Goal: Feedback & Contribution: Submit feedback/report problem

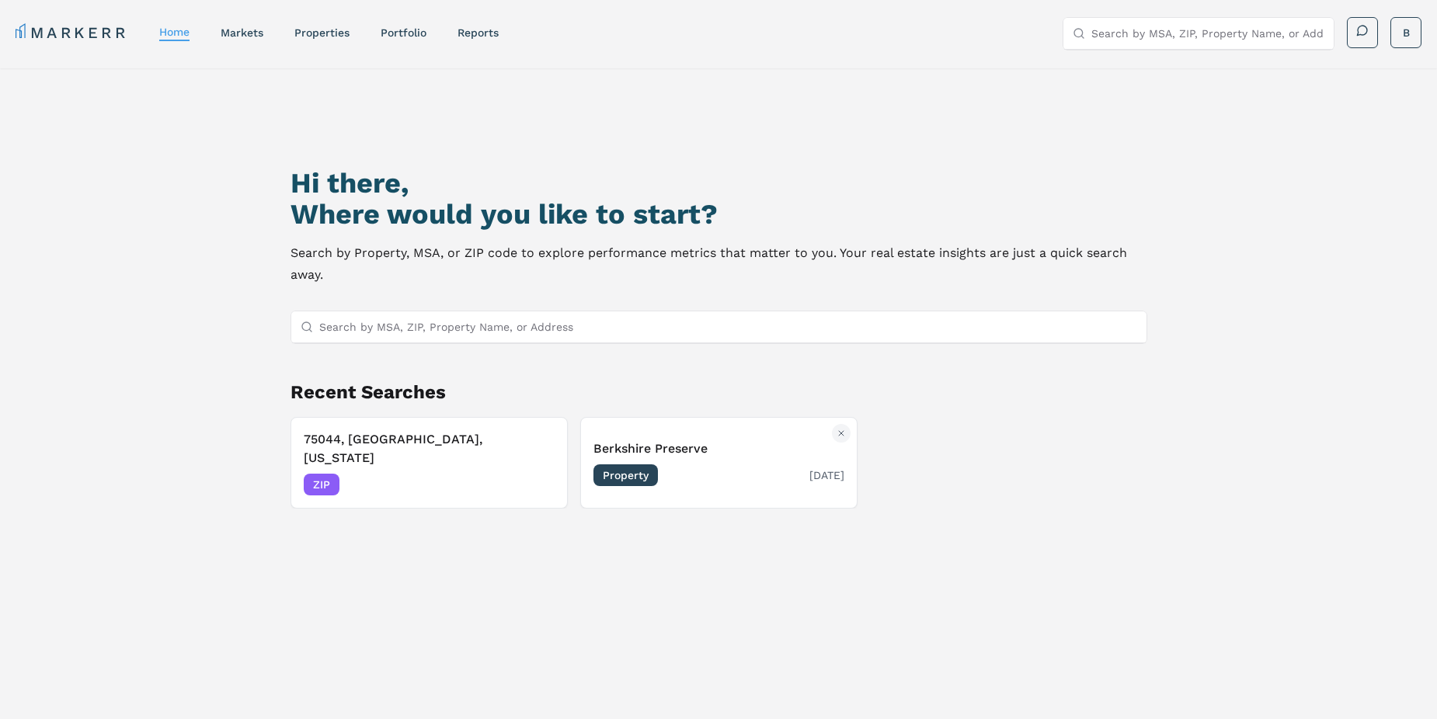
click at [639, 467] on span "Property" at bounding box center [625, 476] width 64 height 22
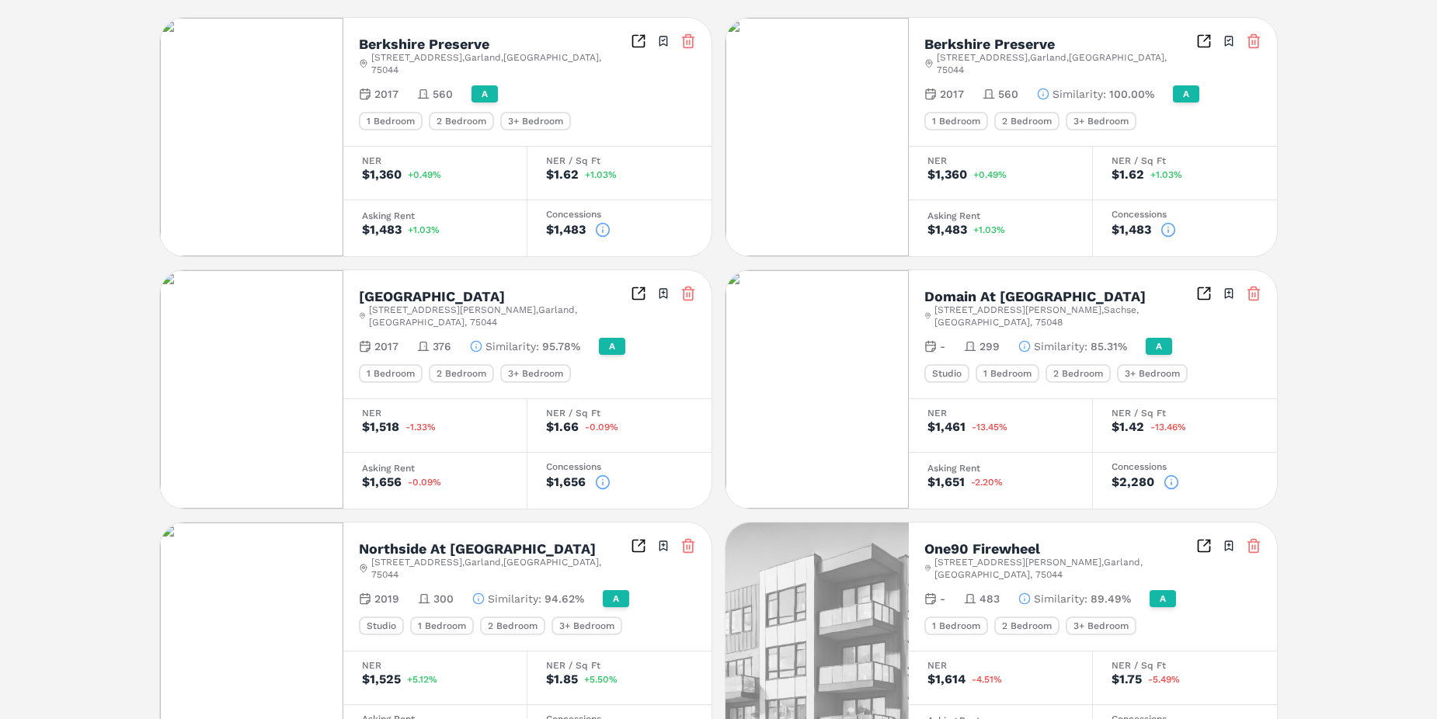
scroll to position [466, 0]
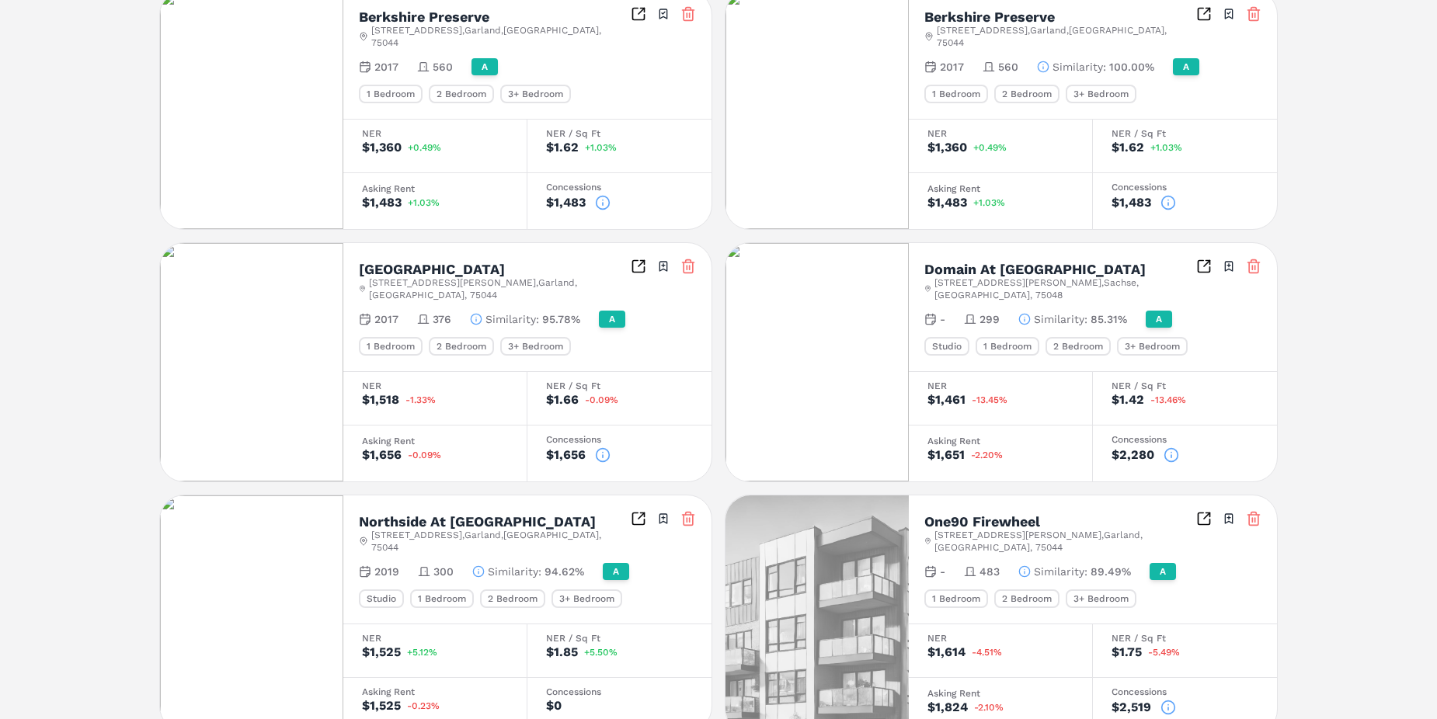
click at [1167, 447] on icon at bounding box center [1172, 455] width 16 height 16
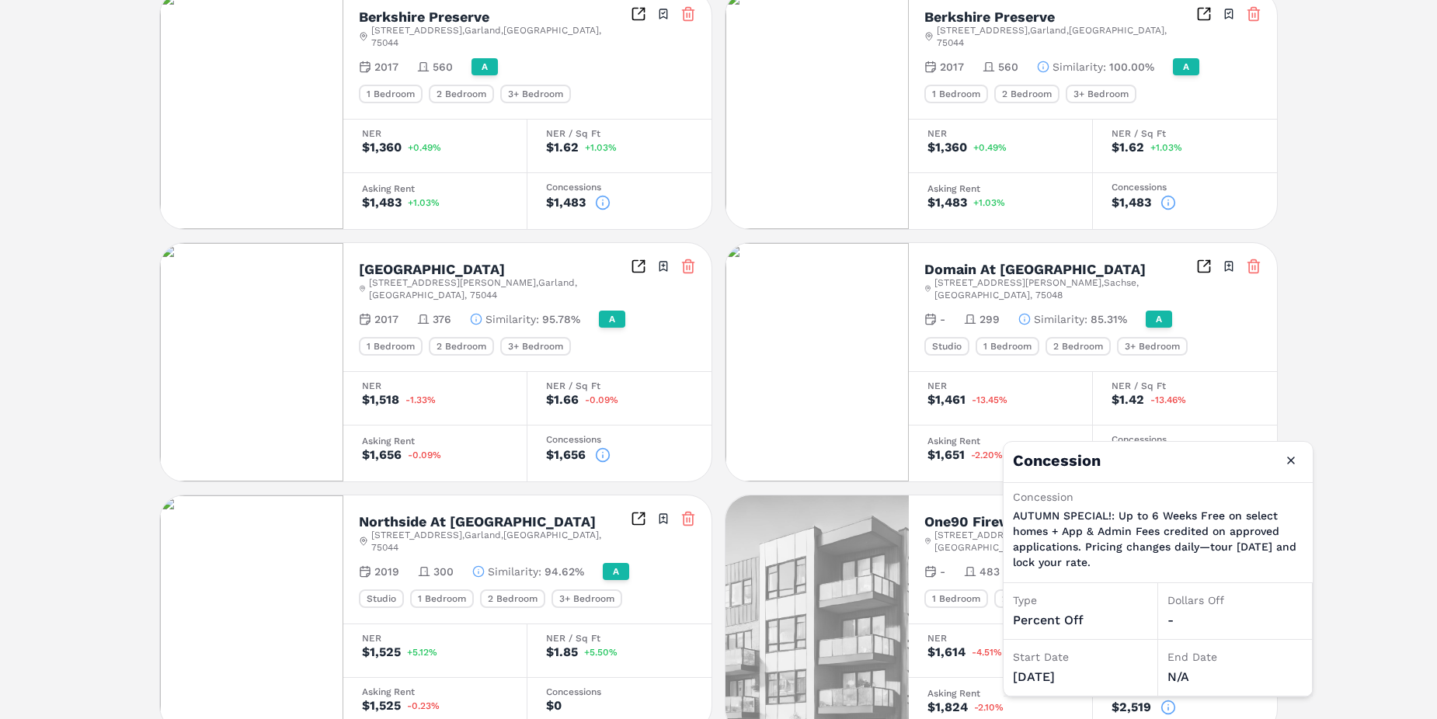
click at [1293, 460] on button "Close" at bounding box center [1291, 460] width 25 height 25
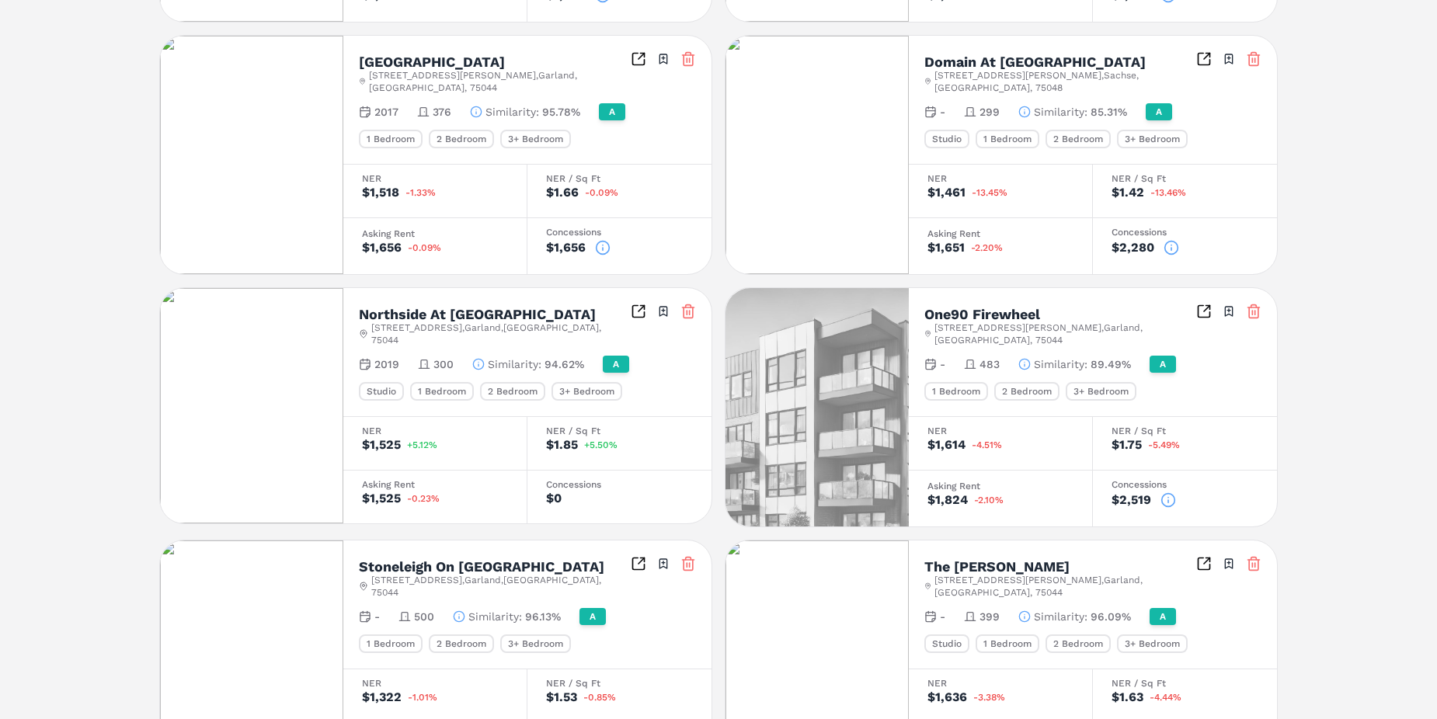
scroll to position [699, 0]
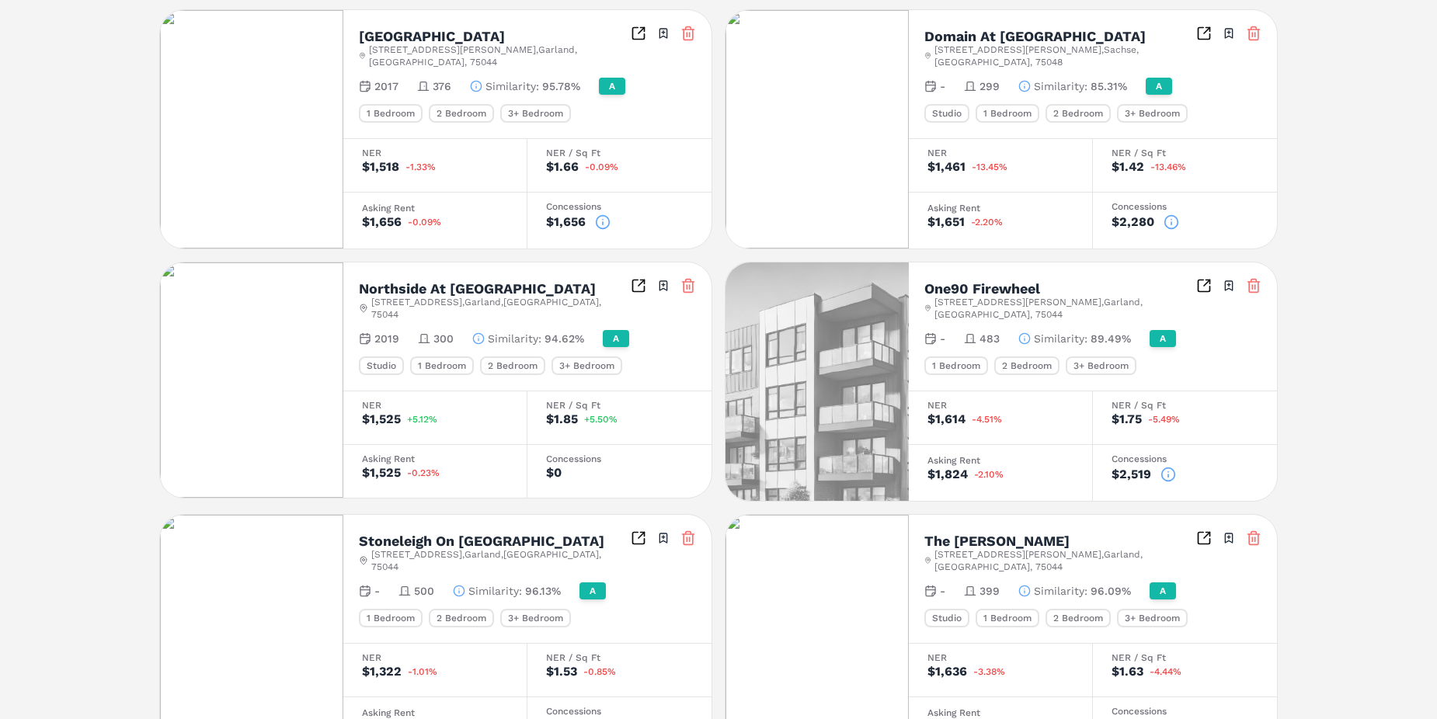
click at [1166, 467] on icon at bounding box center [1169, 475] width 16 height 16
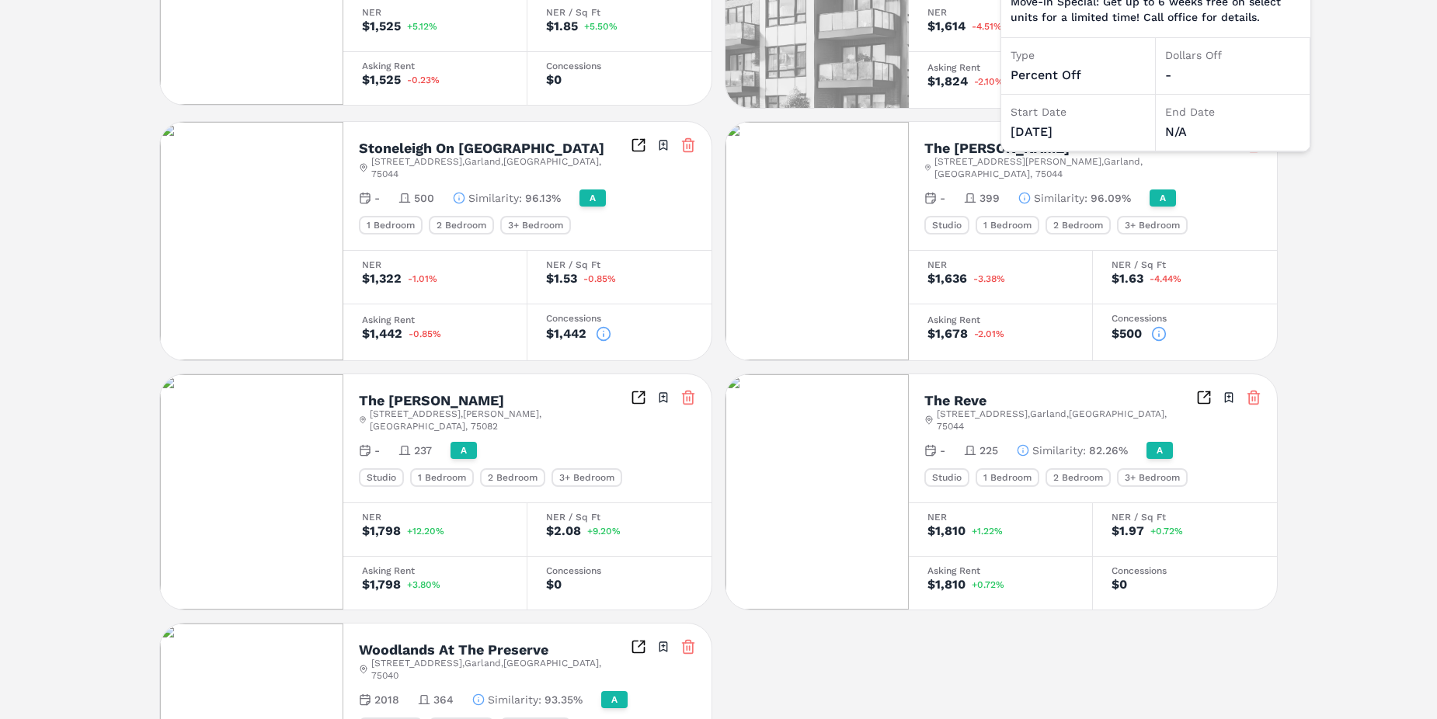
scroll to position [987, 0]
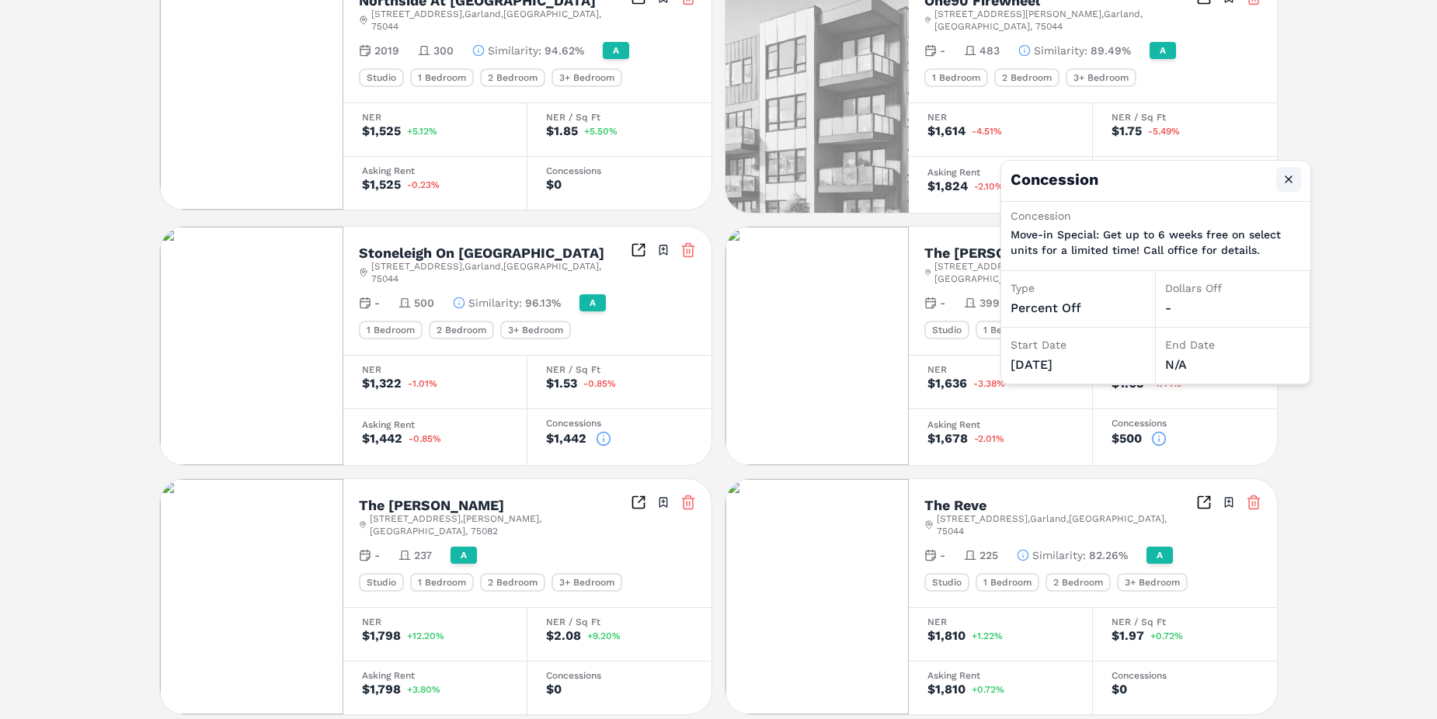
click at [1286, 173] on button "Close" at bounding box center [1288, 179] width 25 height 25
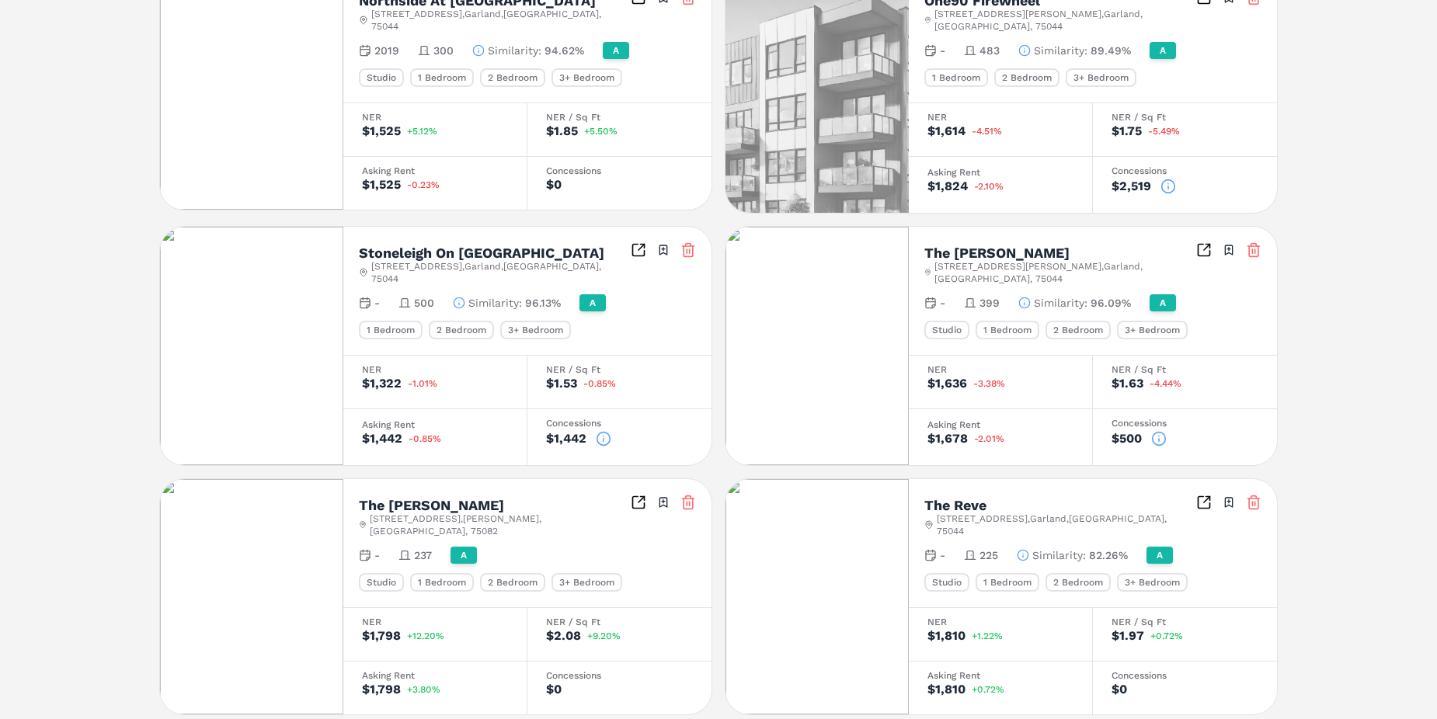
click at [1157, 431] on icon at bounding box center [1159, 439] width 16 height 16
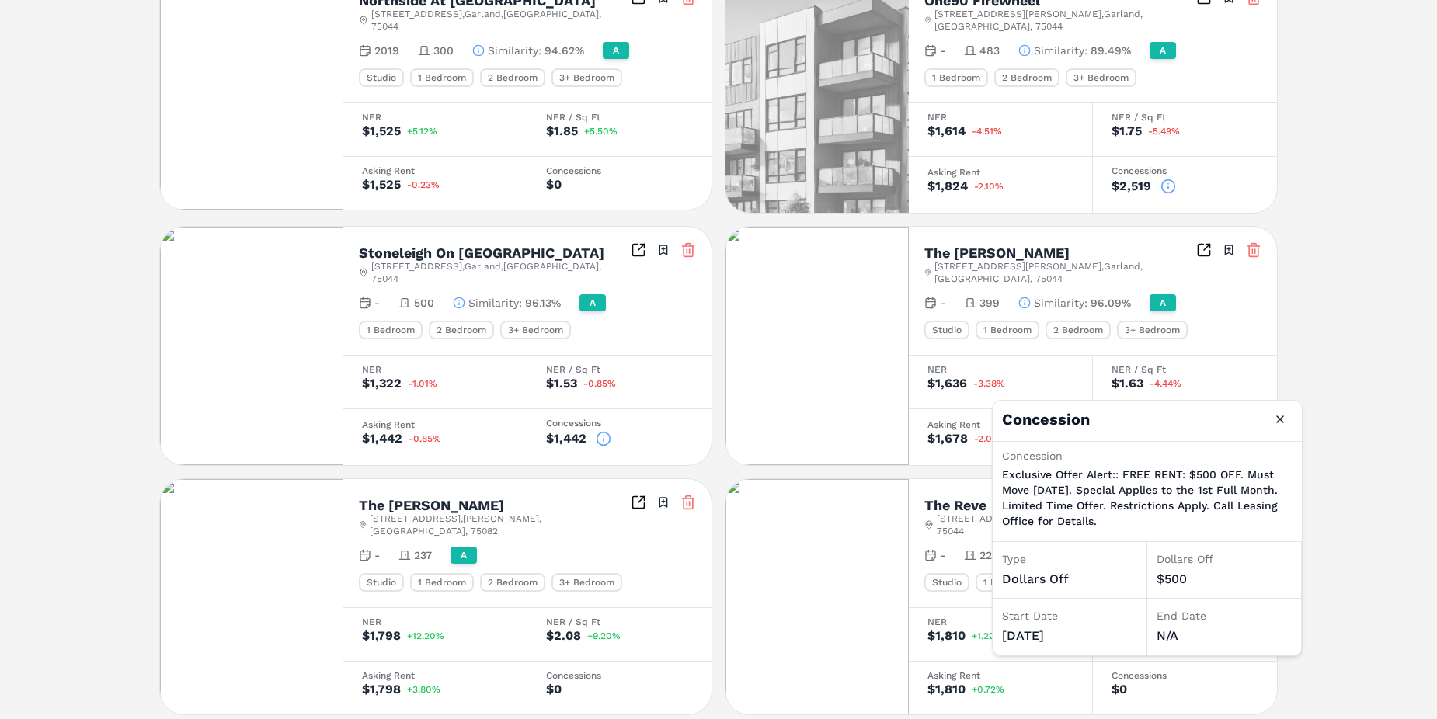
drag, startPoint x: 1276, startPoint y: 421, endPoint x: 1345, endPoint y: 401, distance: 72.8
click at [1276, 421] on button "Close" at bounding box center [1280, 419] width 25 height 25
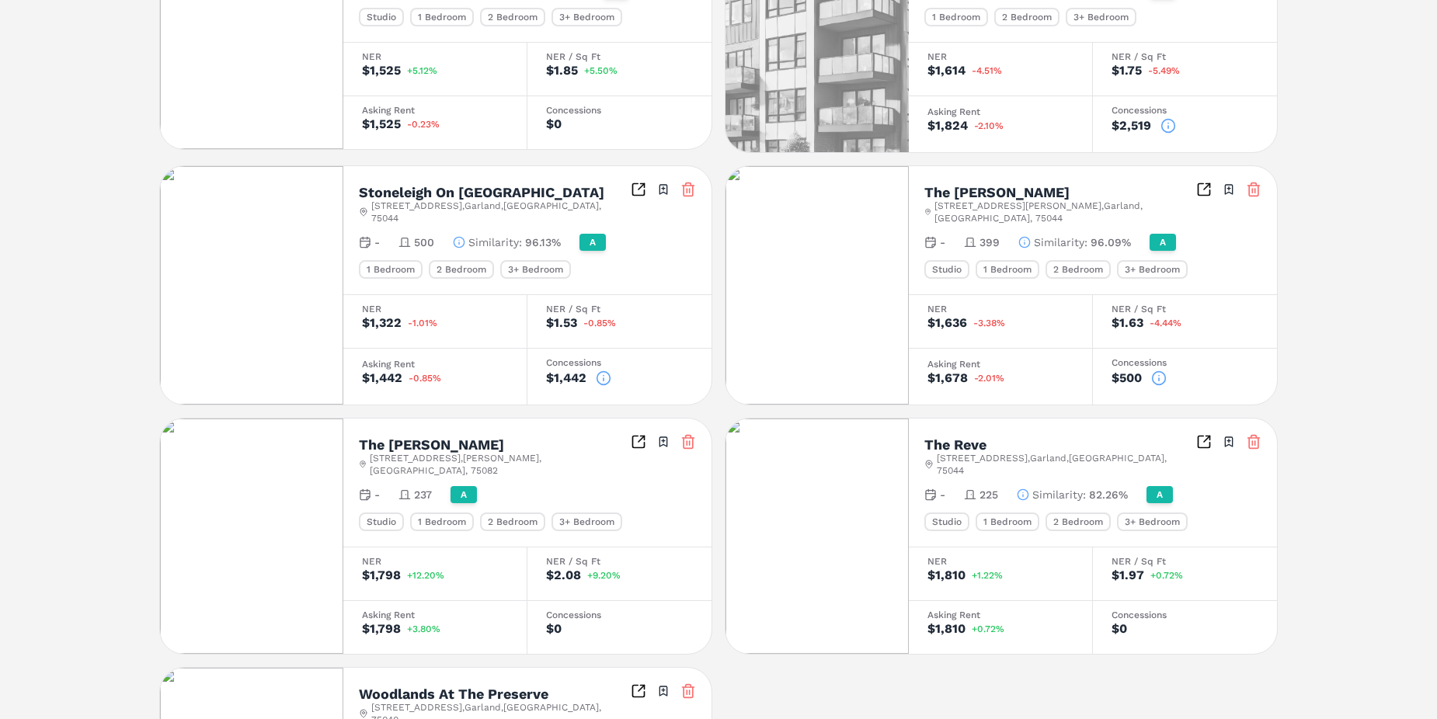
scroll to position [1220, 0]
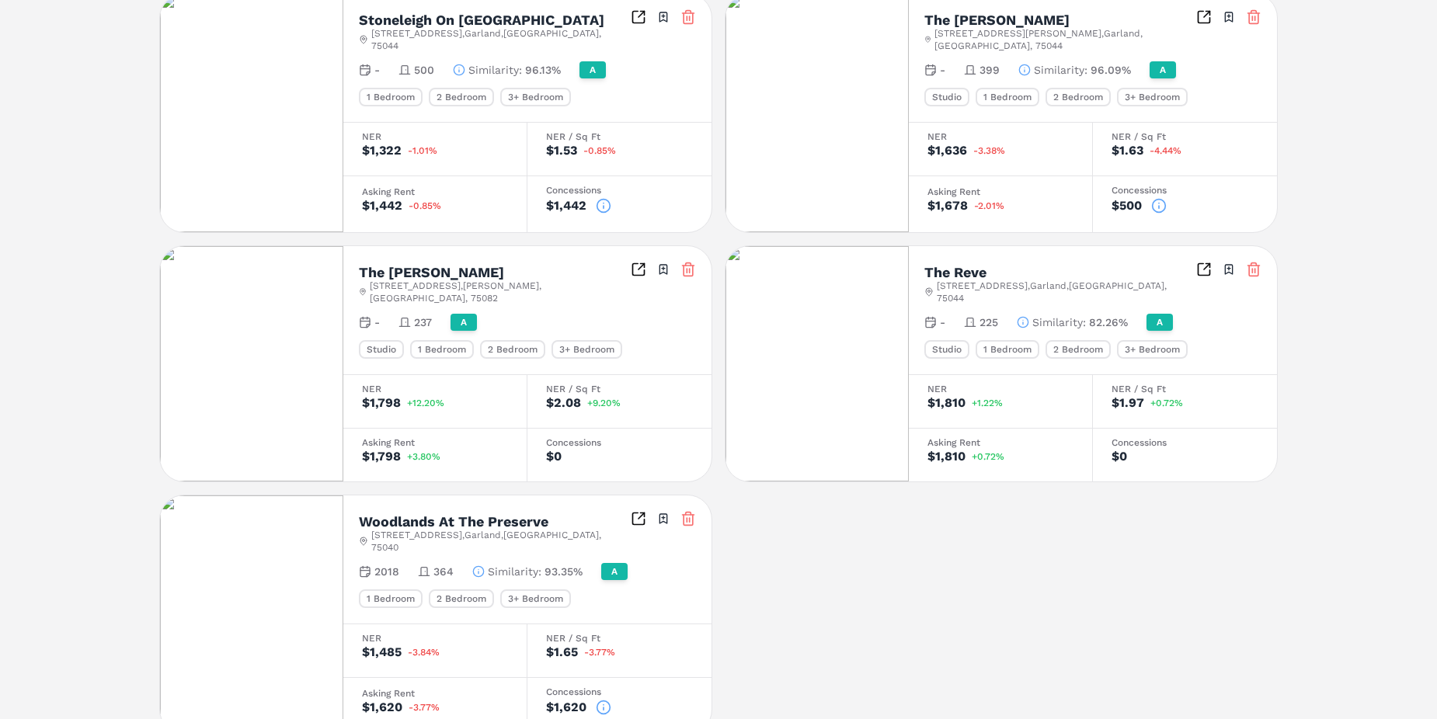
drag, startPoint x: 605, startPoint y: 635, endPoint x: 620, endPoint y: 632, distance: 15.1
click at [607, 700] on icon at bounding box center [604, 708] width 16 height 16
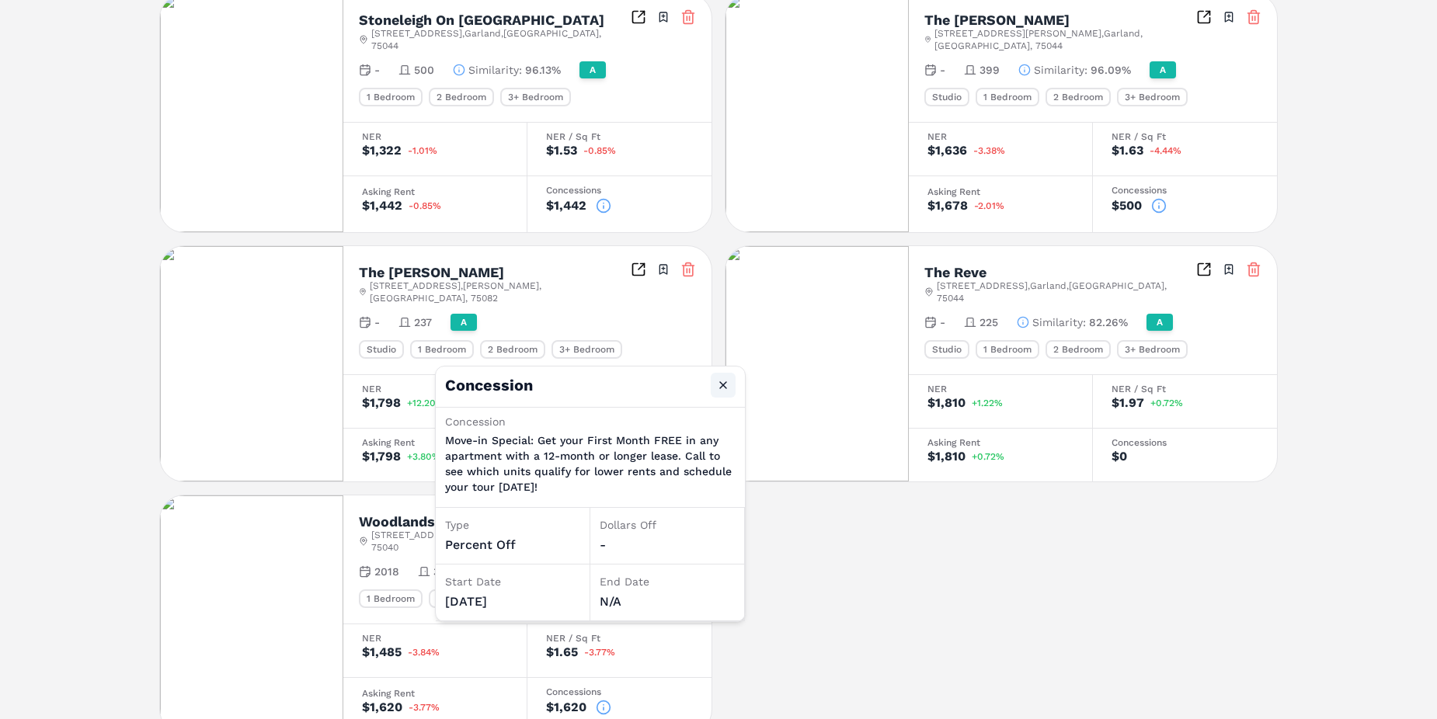
click at [724, 382] on button "Close" at bounding box center [723, 385] width 25 height 25
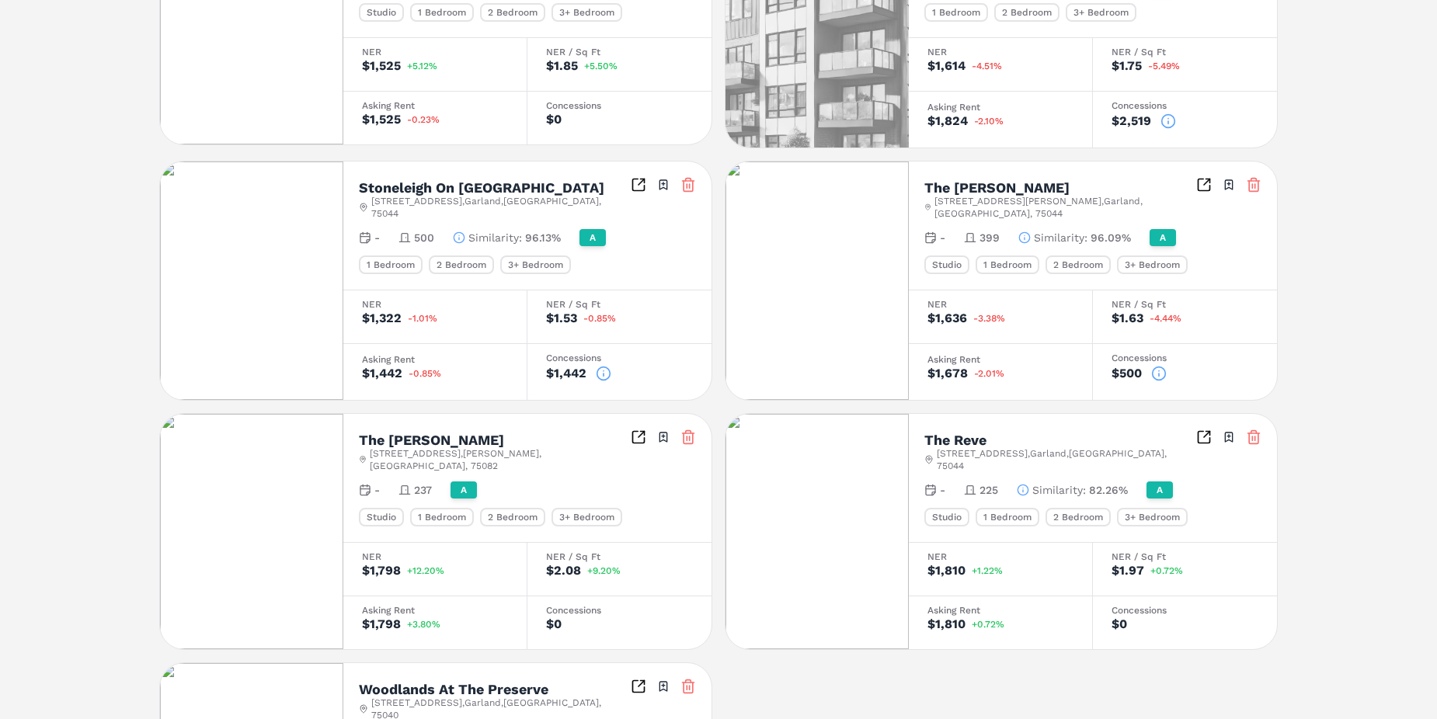
scroll to position [910, 0]
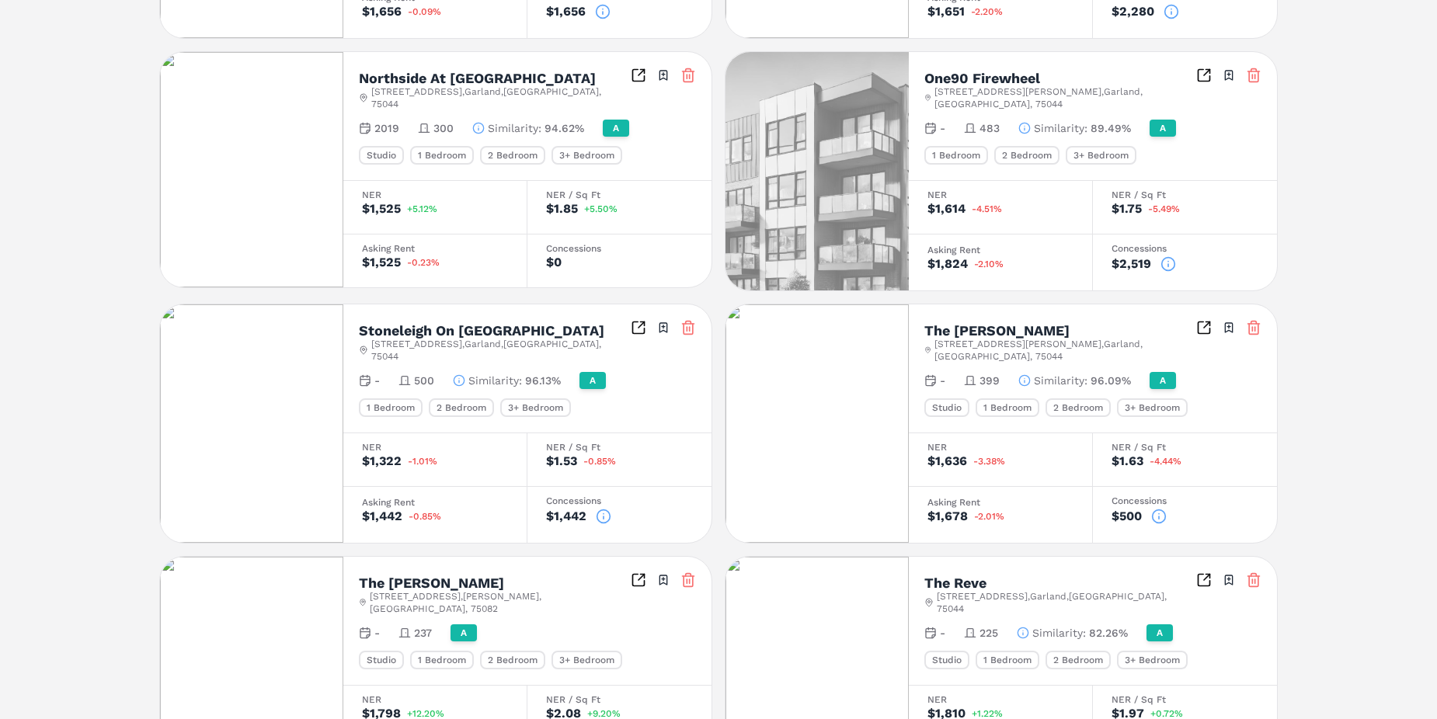
click at [607, 509] on icon at bounding box center [604, 517] width 16 height 16
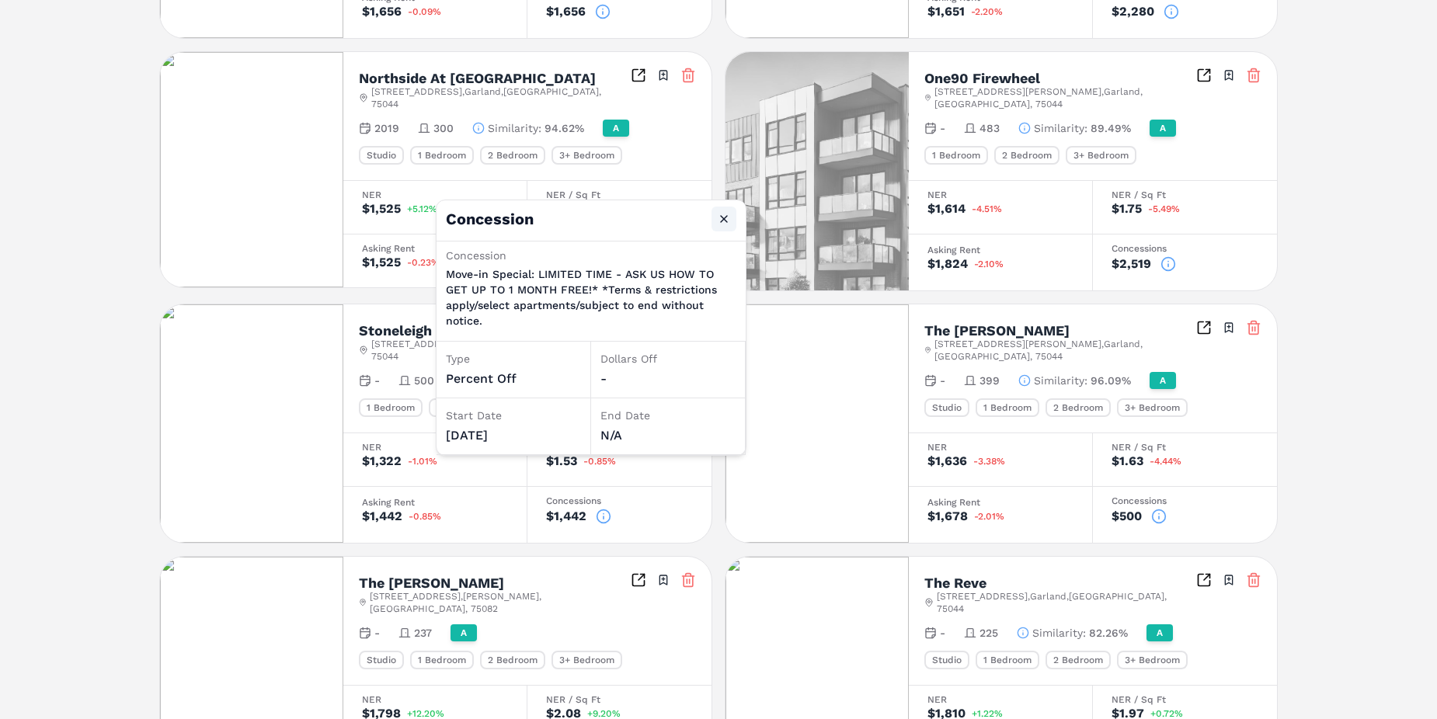
click at [715, 213] on button "Close" at bounding box center [724, 219] width 25 height 25
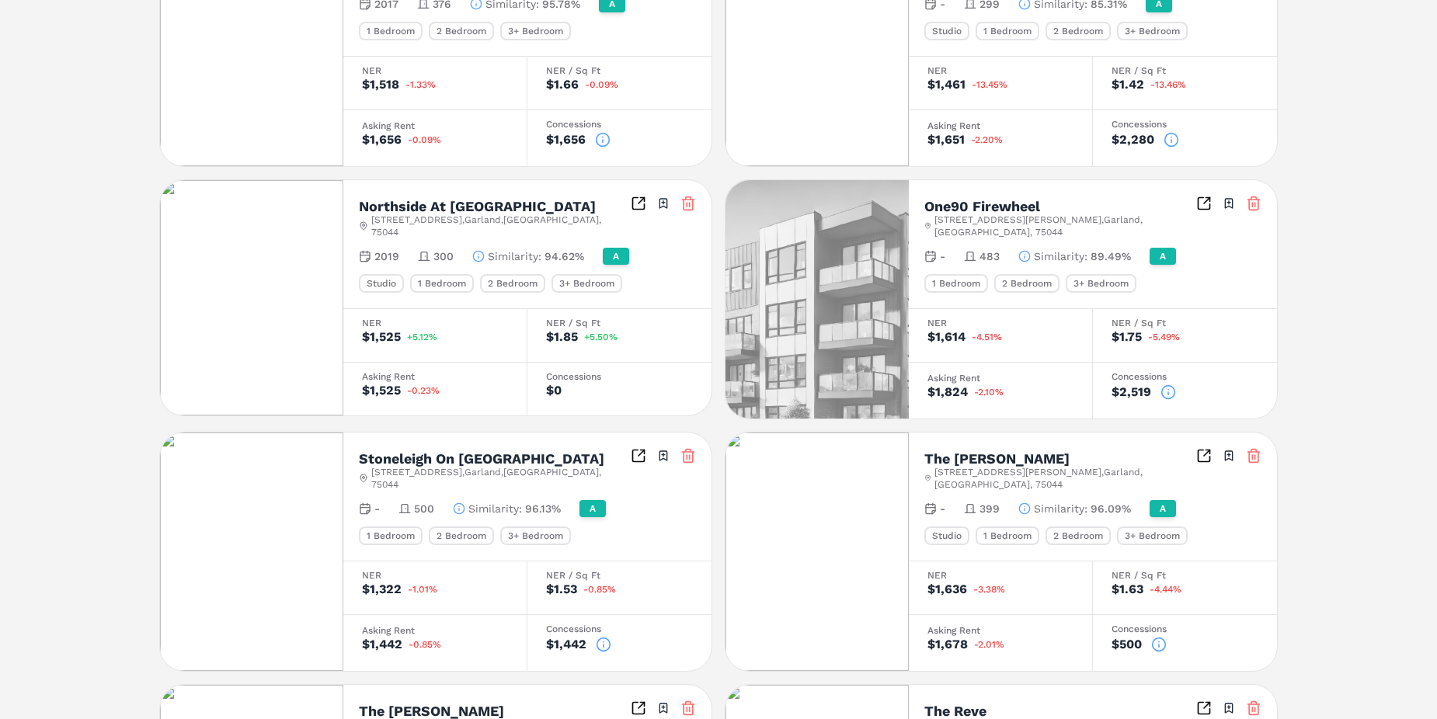
scroll to position [754, 0]
